Goal: Navigation & Orientation: Find specific page/section

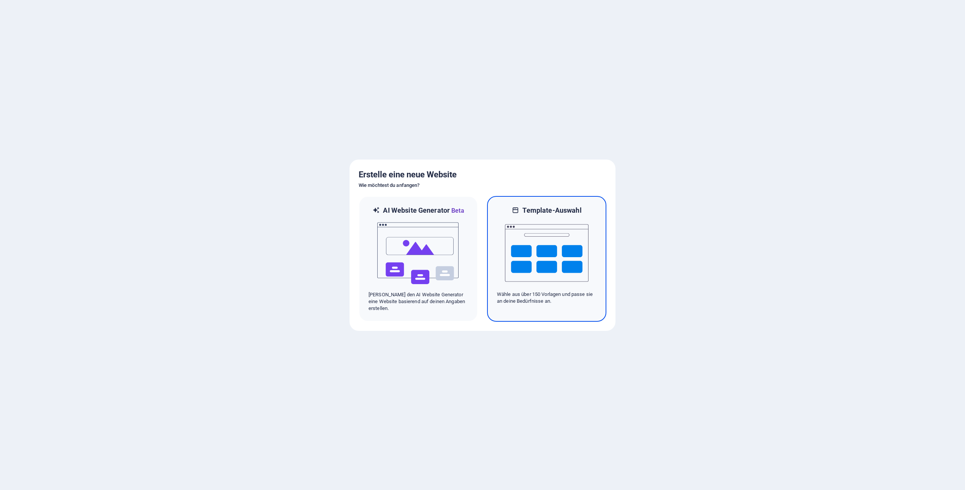
click at [566, 258] on img at bounding box center [547, 253] width 84 height 76
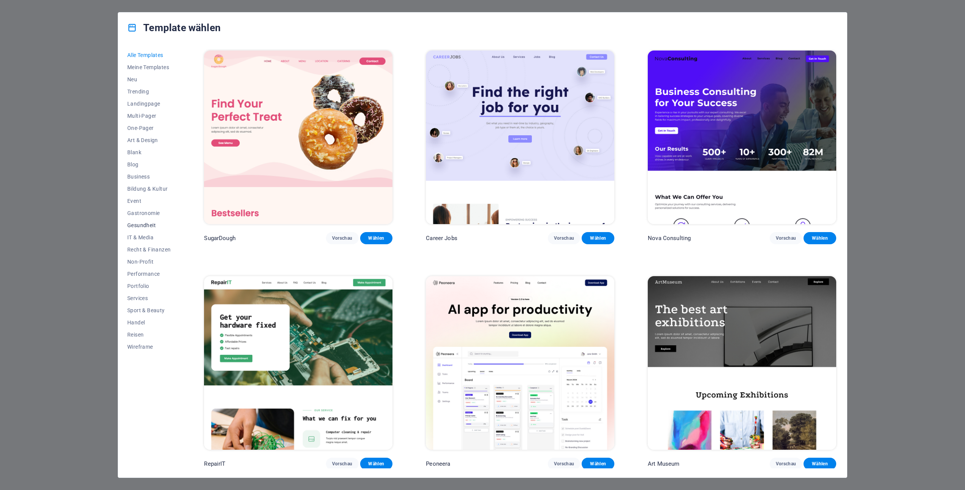
click at [136, 225] on span "Gesundheit" at bounding box center [148, 225] width 43 height 6
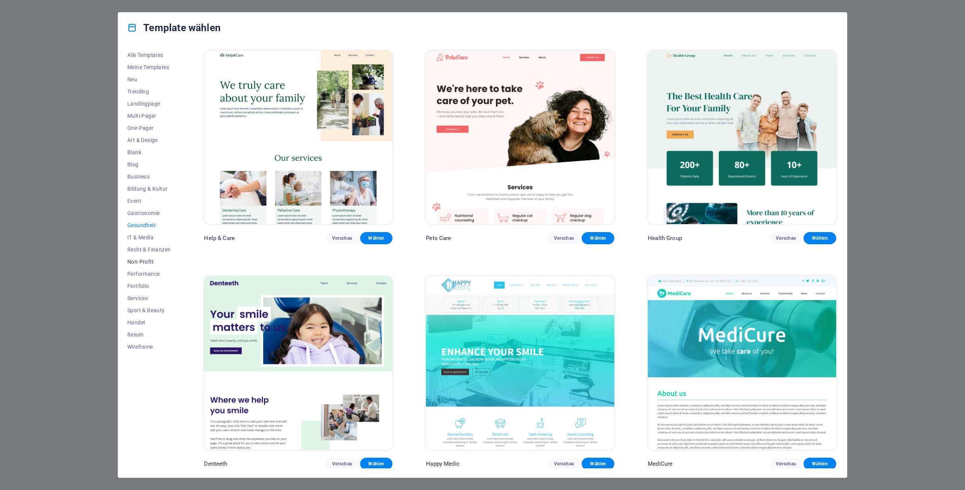
click at [145, 263] on span "Non-Profit" at bounding box center [148, 262] width 43 height 6
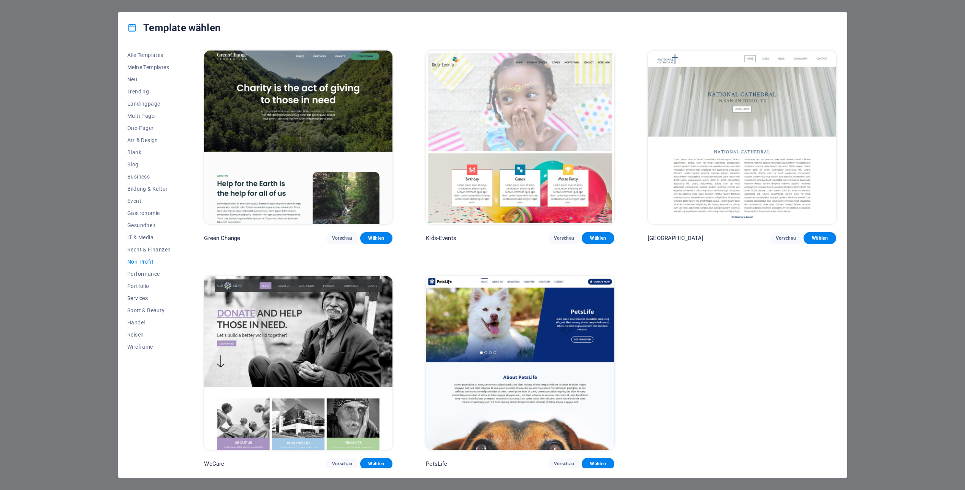
click at [145, 299] on span "Services" at bounding box center [148, 298] width 43 height 6
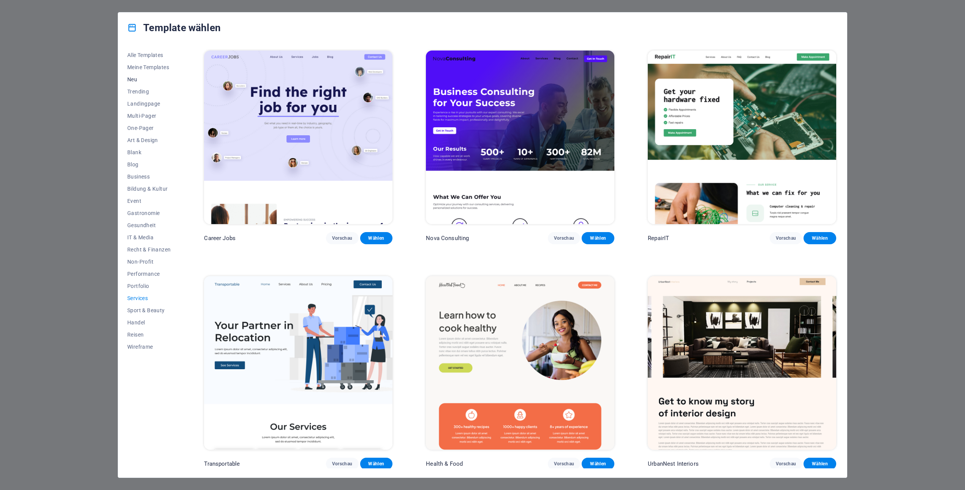
click at [134, 79] on span "Neu" at bounding box center [148, 79] width 43 height 6
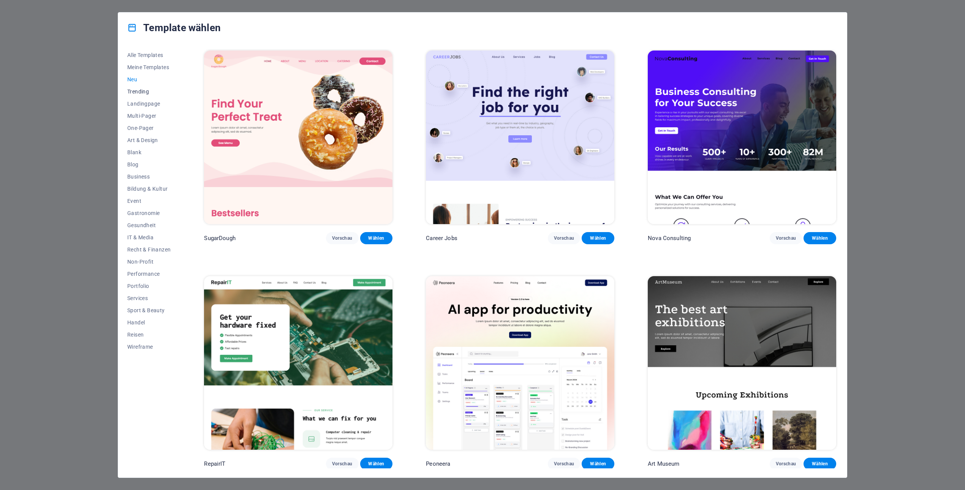
click at [142, 91] on span "Trending" at bounding box center [148, 92] width 43 height 6
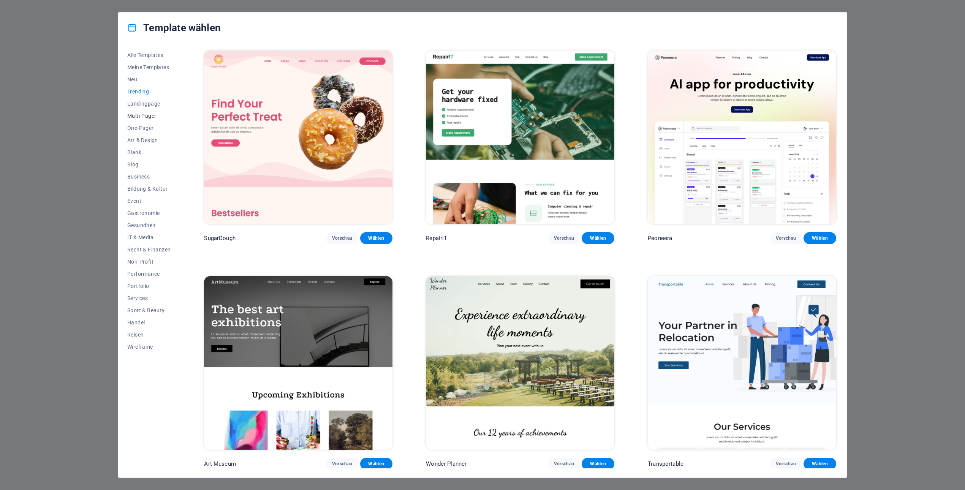
click at [145, 114] on span "Multi-Pager" at bounding box center [148, 116] width 43 height 6
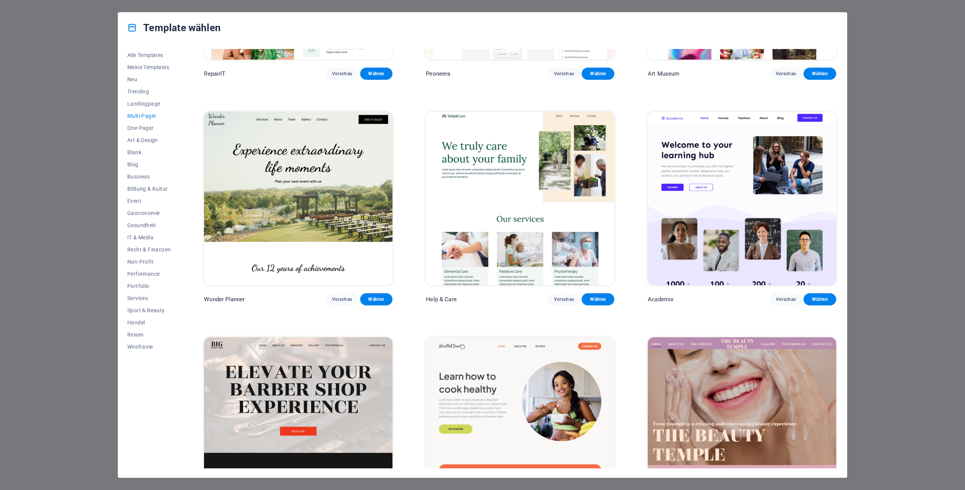
scroll to position [391, 0]
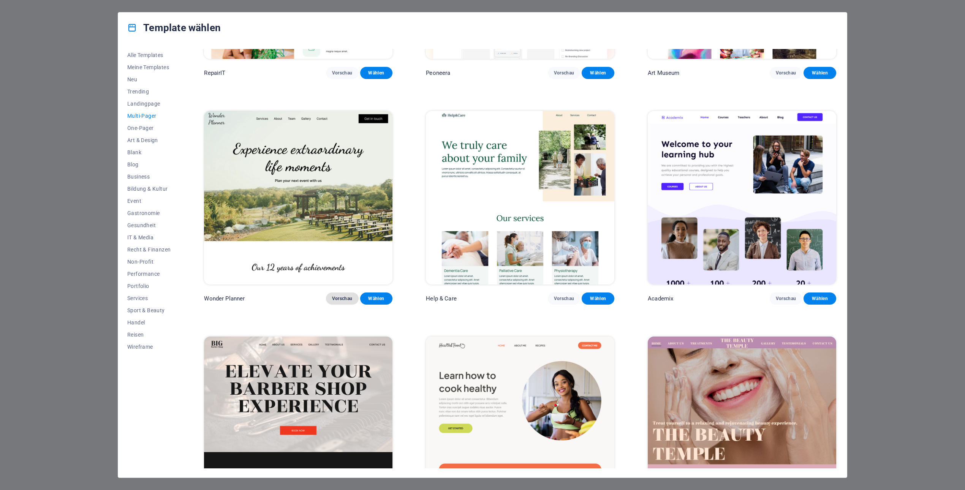
click at [344, 301] on span "Vorschau" at bounding box center [342, 299] width 21 height 6
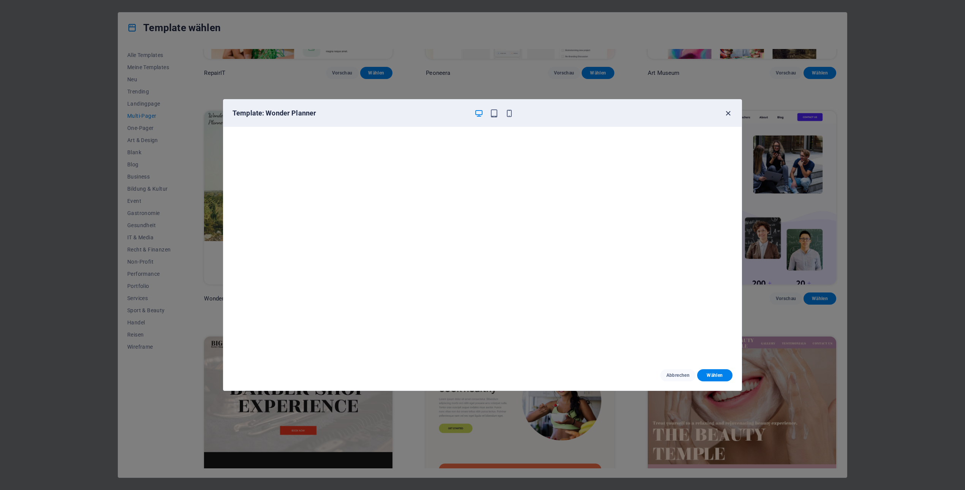
click at [729, 110] on icon "button" at bounding box center [728, 113] width 9 height 9
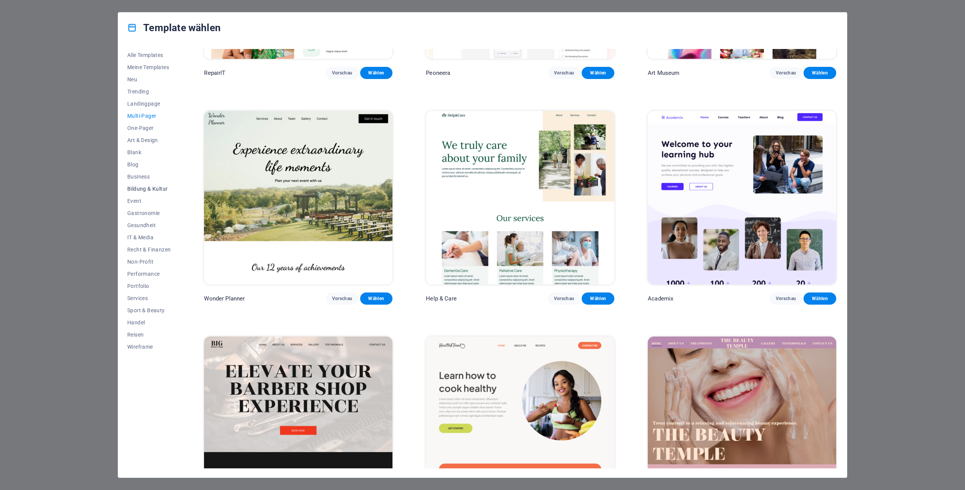
click at [143, 185] on button "Bildung & Kultur" at bounding box center [148, 189] width 43 height 12
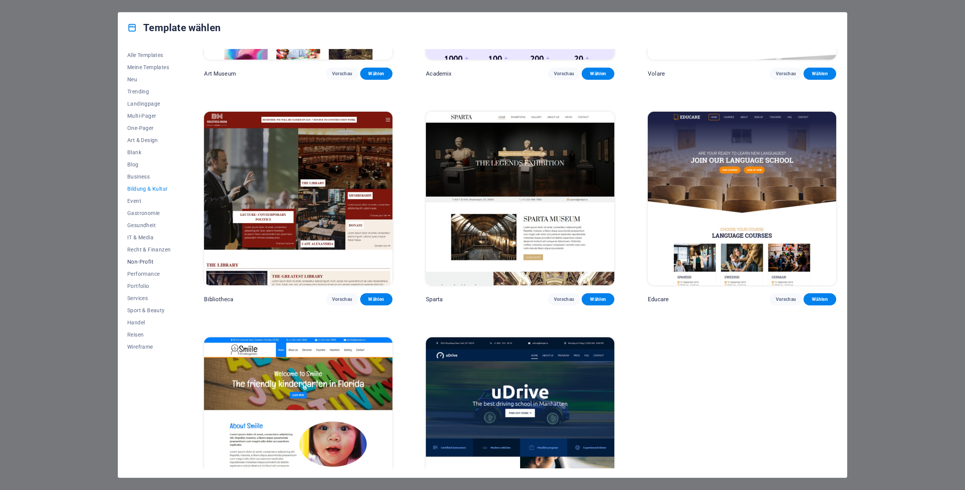
click at [139, 261] on span "Non-Profit" at bounding box center [148, 262] width 43 height 6
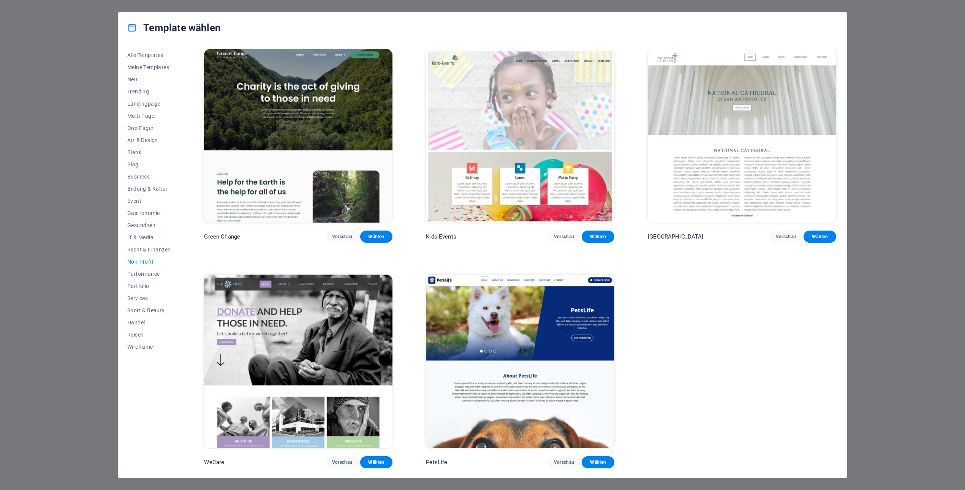
click at [514, 128] on img at bounding box center [520, 136] width 188 height 174
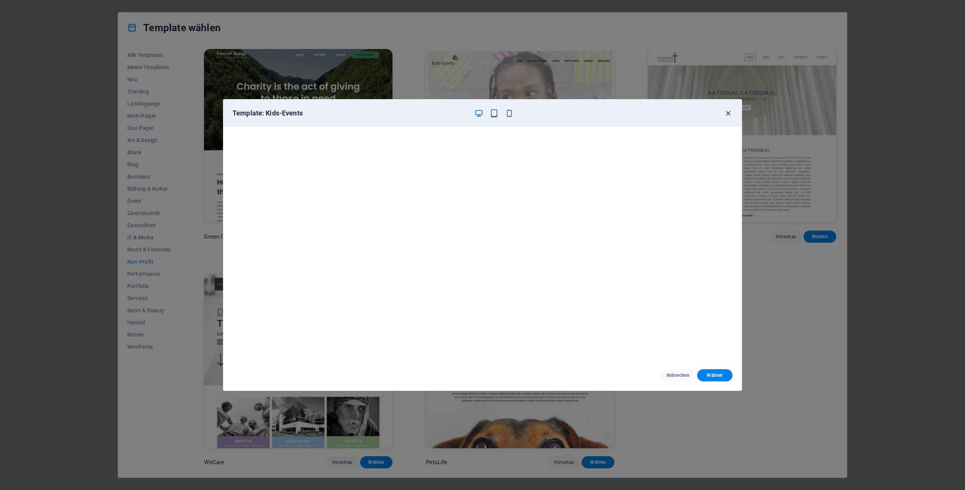
click at [730, 113] on icon "button" at bounding box center [728, 113] width 9 height 9
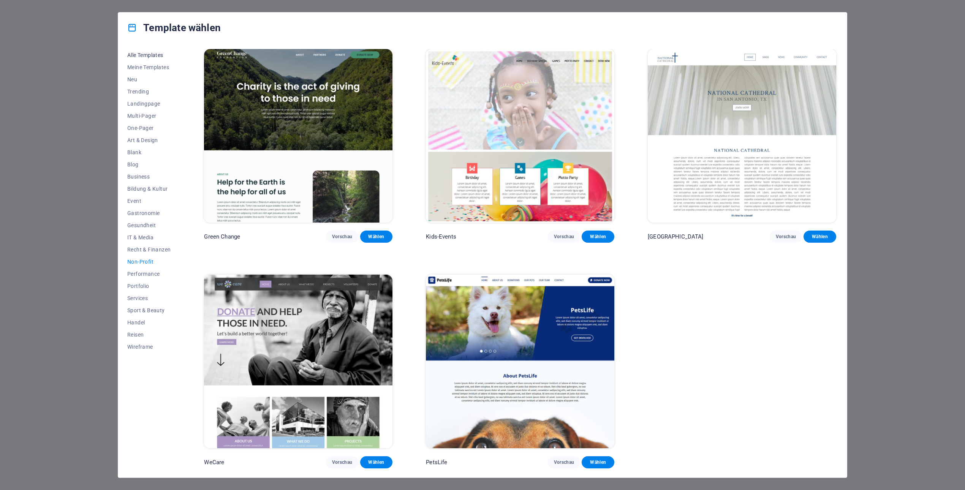
click at [157, 56] on span "Alle Templates" at bounding box center [148, 55] width 43 height 6
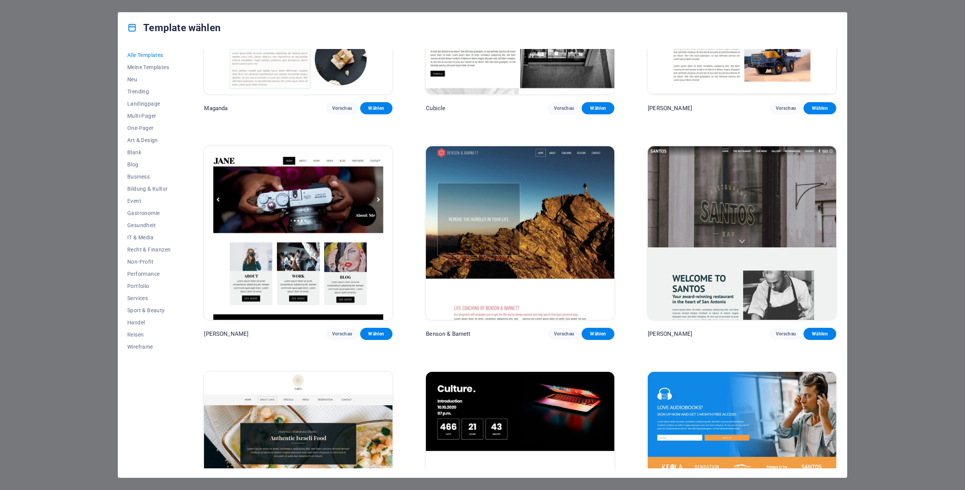
scroll to position [10061, 0]
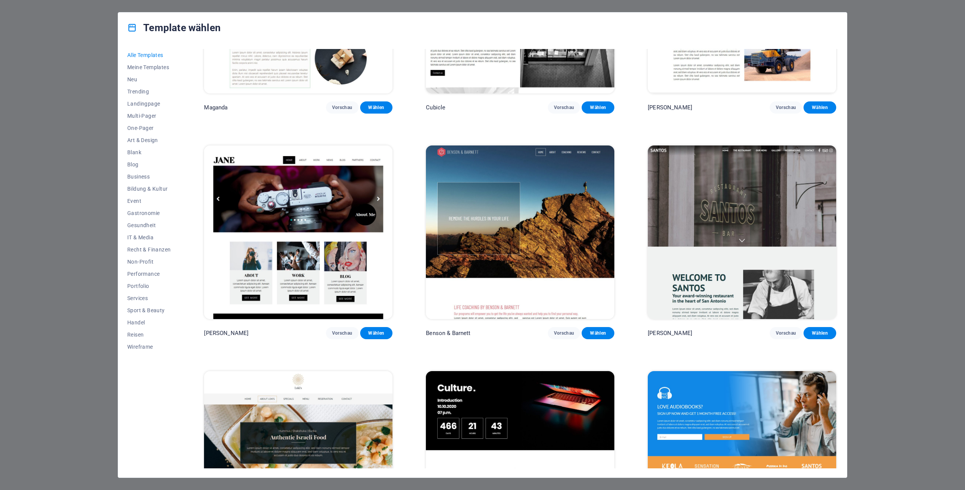
click at [302, 196] on img at bounding box center [298, 233] width 188 height 174
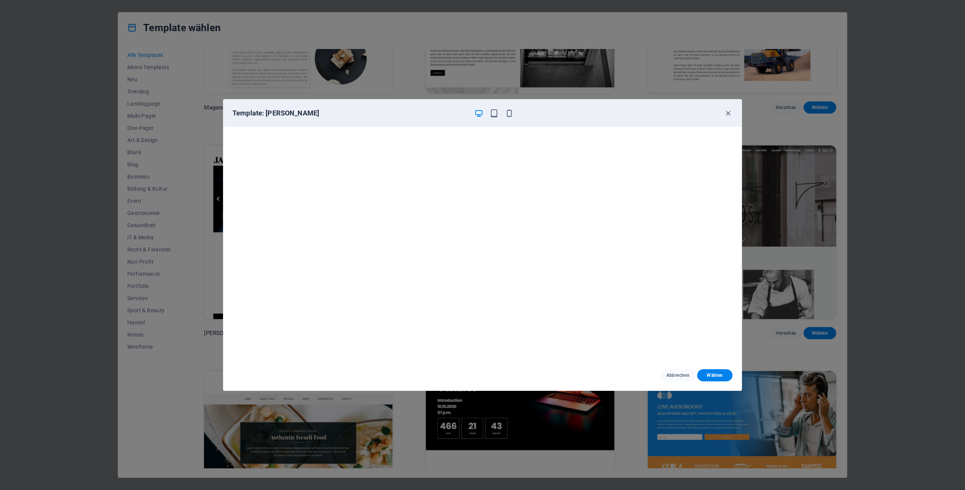
scroll to position [2, 0]
click at [730, 114] on icon "button" at bounding box center [728, 113] width 9 height 9
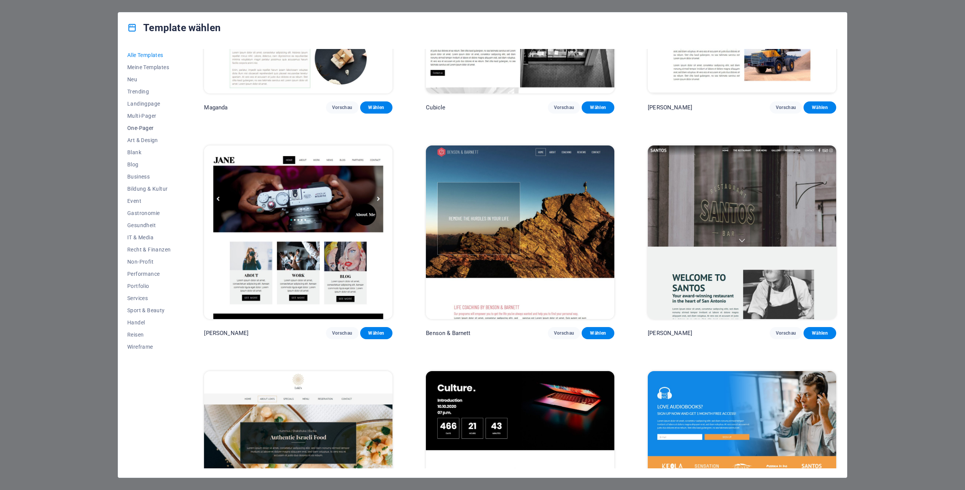
click at [137, 125] on button "One-Pager" at bounding box center [148, 128] width 43 height 12
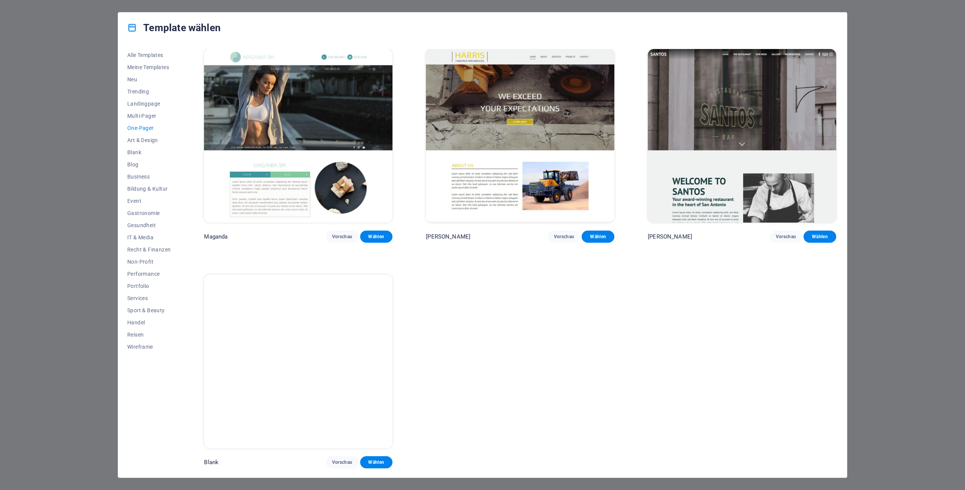
click at [257, 126] on img at bounding box center [298, 136] width 188 height 174
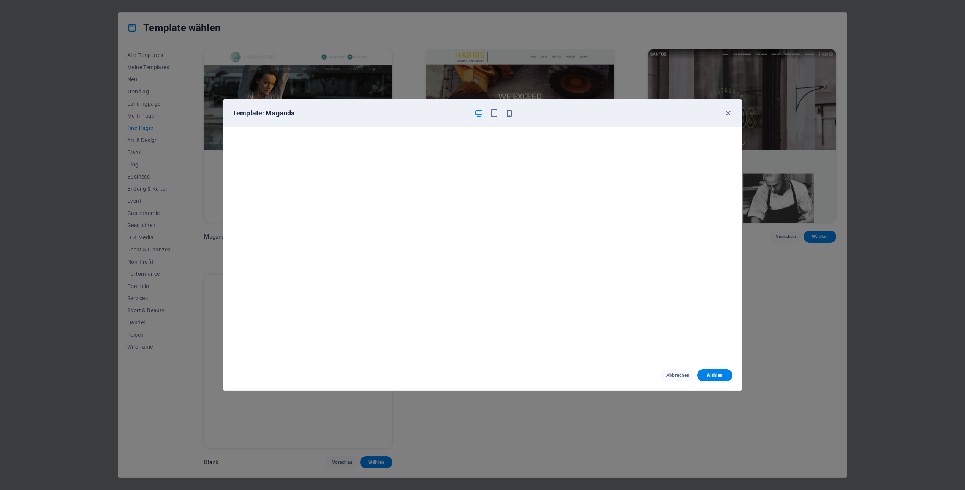
scroll to position [2, 0]
click at [731, 112] on icon "button" at bounding box center [728, 113] width 9 height 9
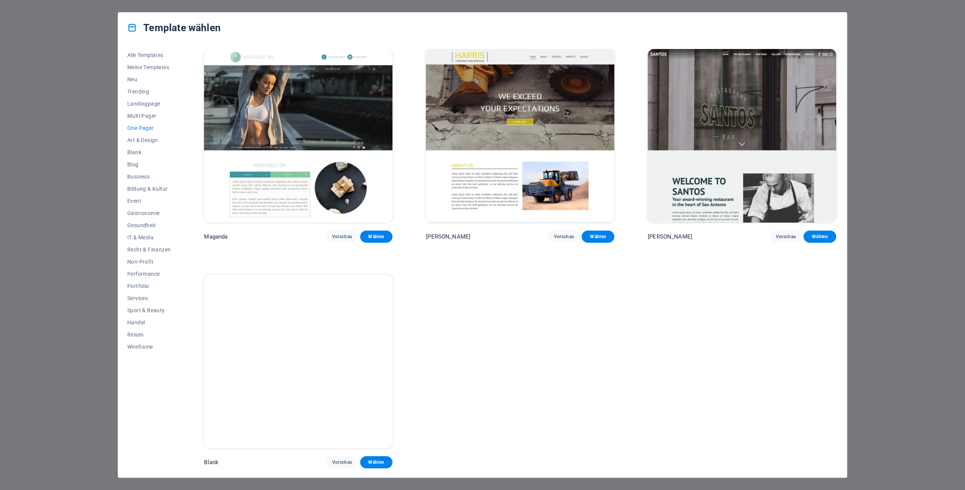
click at [731, 112] on img at bounding box center [742, 136] width 188 height 174
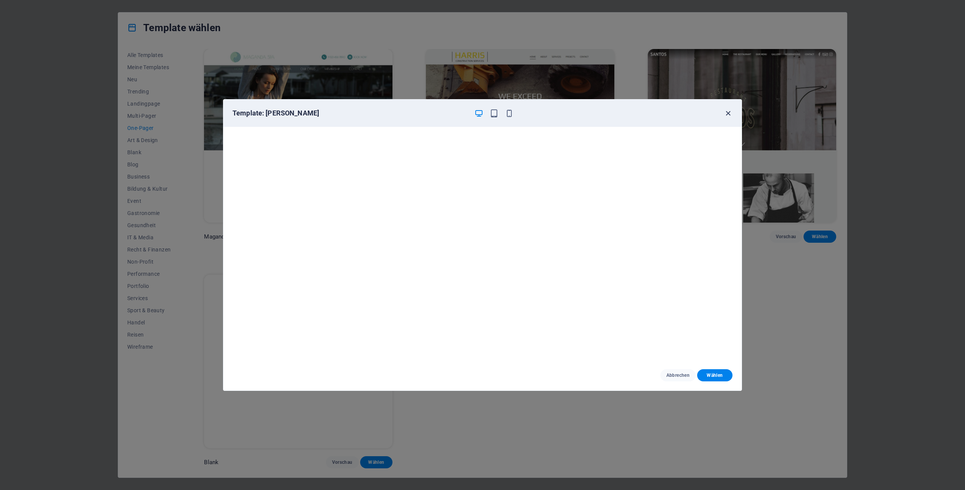
click at [730, 114] on icon "button" at bounding box center [728, 113] width 9 height 9
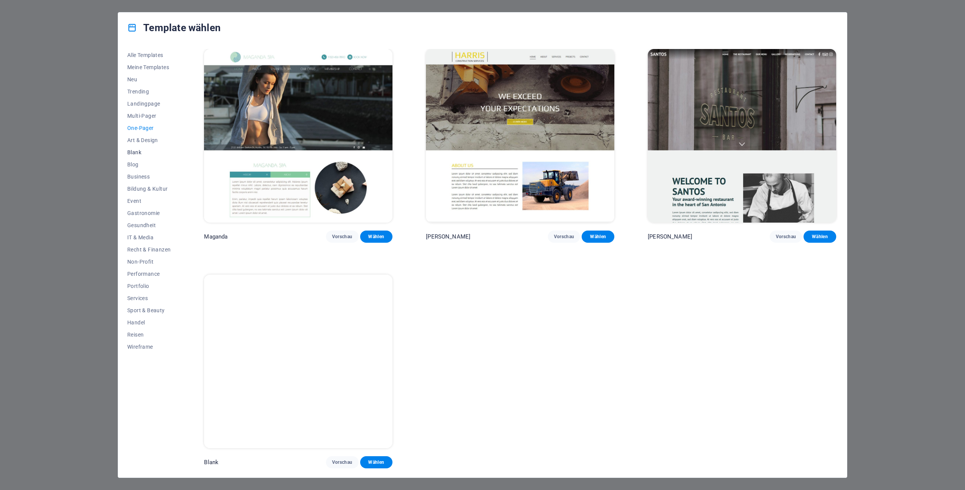
click at [137, 154] on span "Blank" at bounding box center [148, 152] width 43 height 6
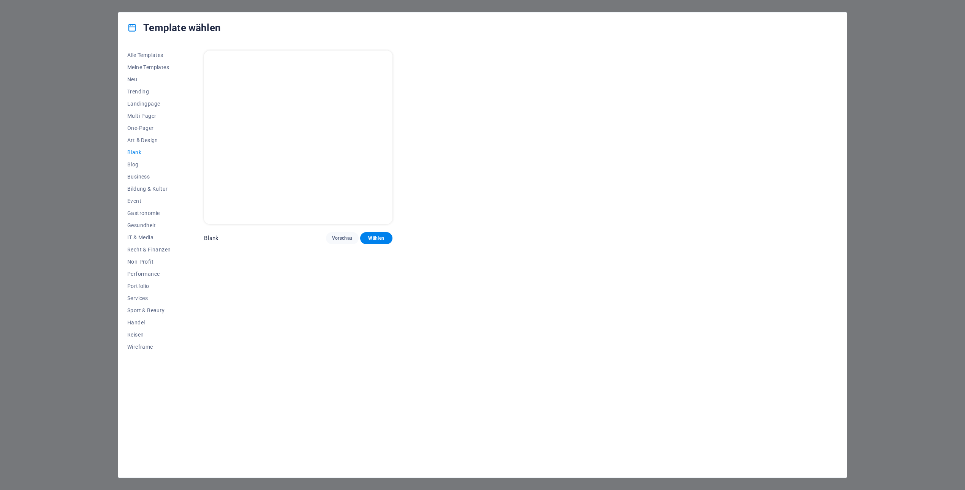
scroll to position [0, 0]
click at [337, 238] on span "Vorschau" at bounding box center [342, 238] width 21 height 6
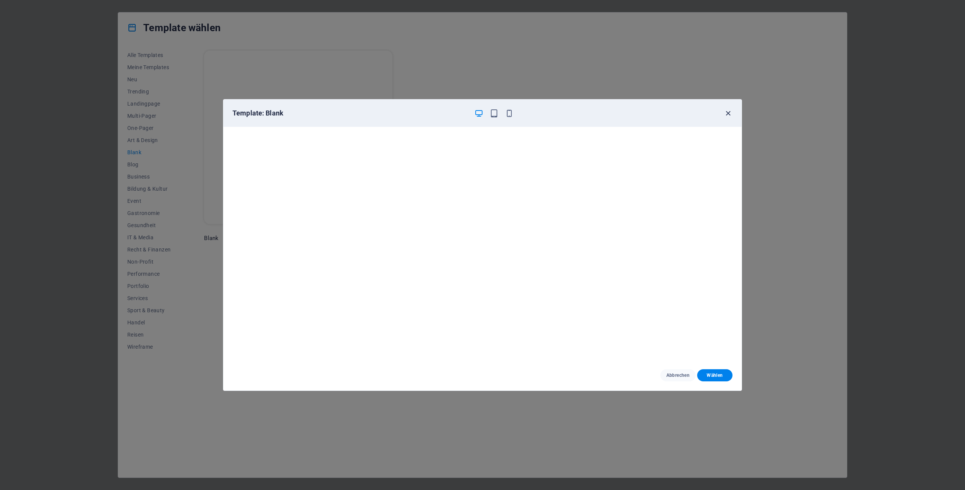
click at [729, 116] on icon "button" at bounding box center [728, 113] width 9 height 9
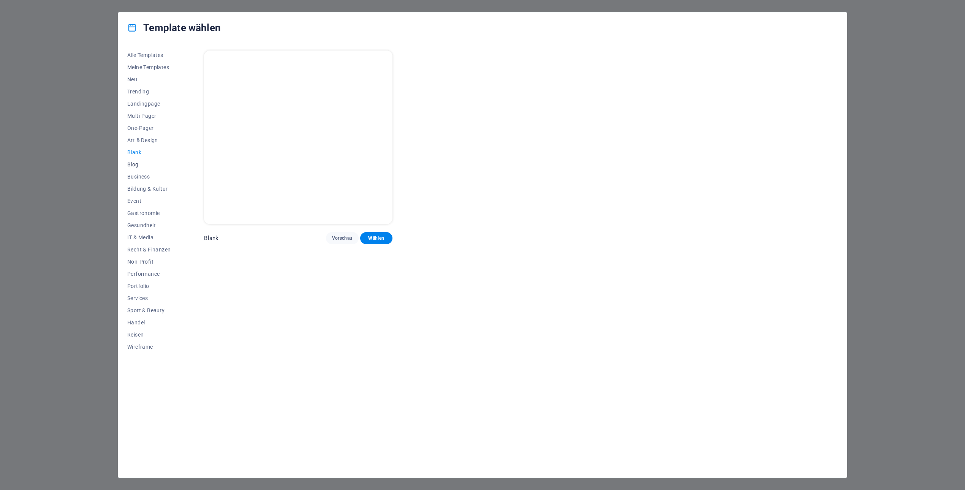
click at [136, 164] on span "Blog" at bounding box center [148, 165] width 43 height 6
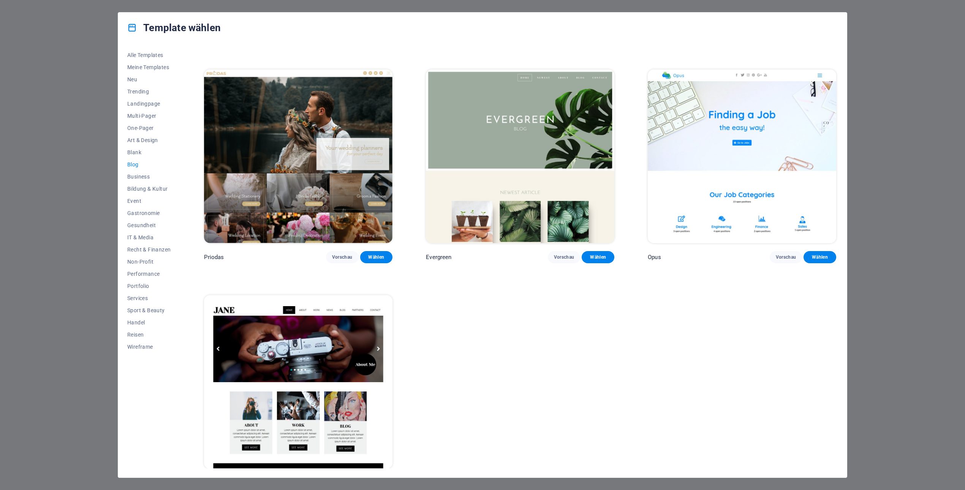
scroll to position [1583, 0]
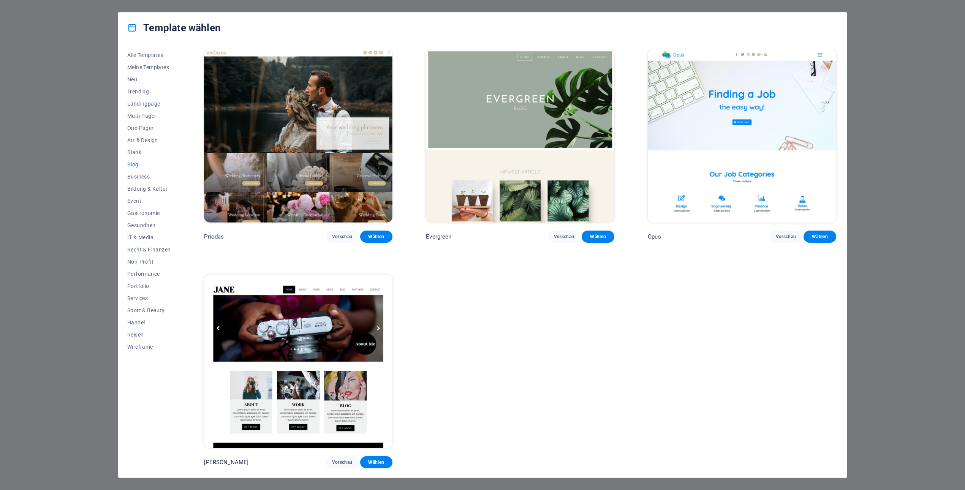
click at [239, 321] on img at bounding box center [298, 362] width 188 height 174
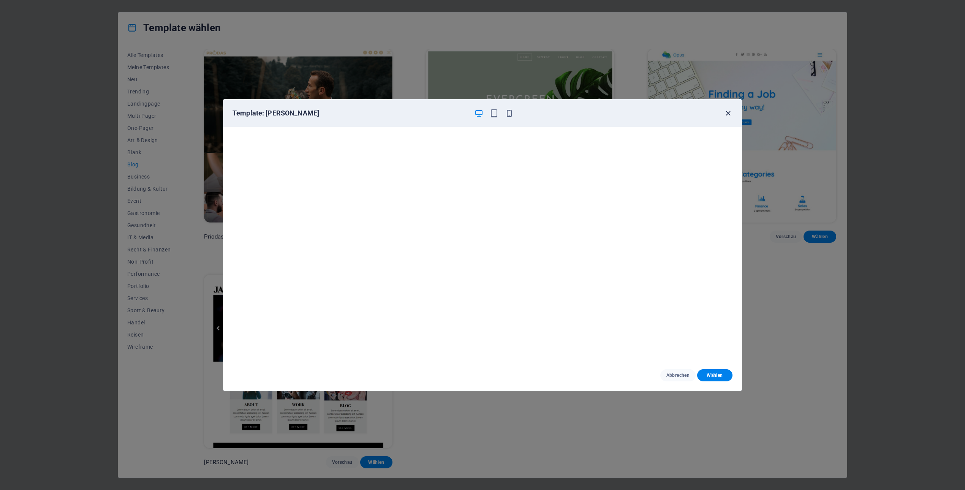
click at [728, 114] on icon "button" at bounding box center [728, 113] width 9 height 9
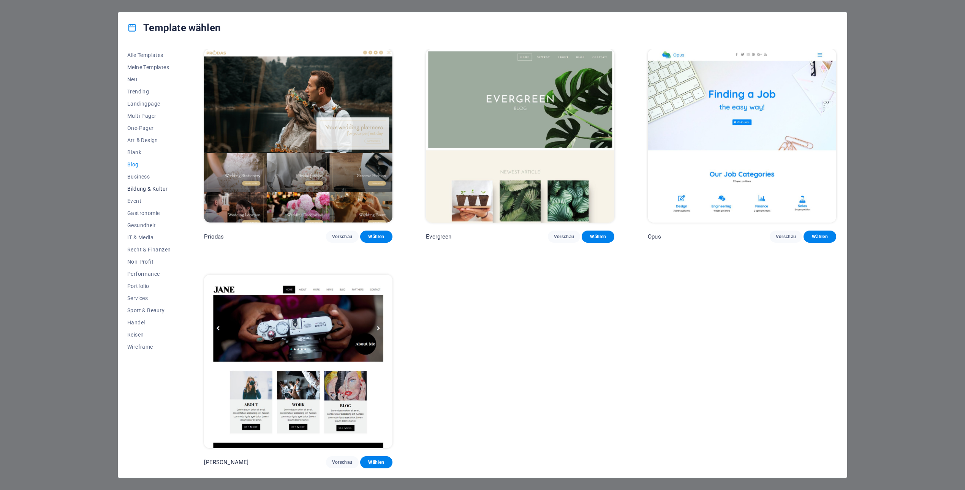
click at [135, 190] on span "Bildung & Kultur" at bounding box center [148, 189] width 43 height 6
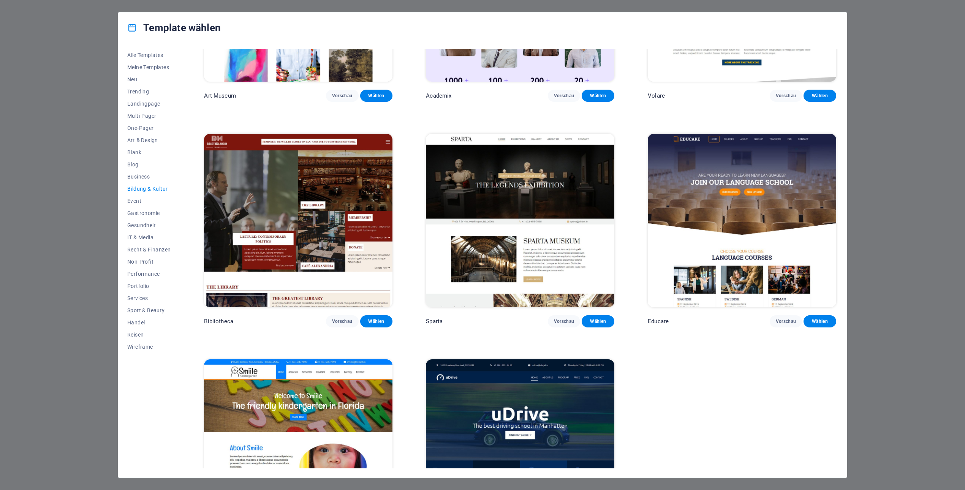
scroll to position [0, 0]
